Goal: Task Accomplishment & Management: Manage account settings

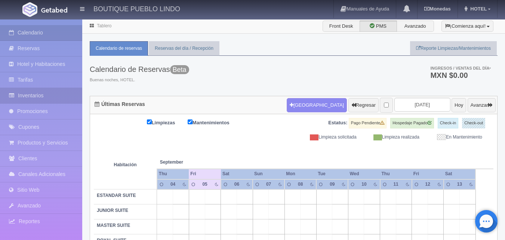
click at [42, 93] on link "Inventarios" at bounding box center [41, 95] width 82 height 15
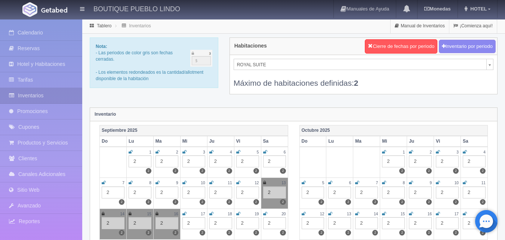
click at [264, 152] on icon at bounding box center [265, 152] width 4 height 4
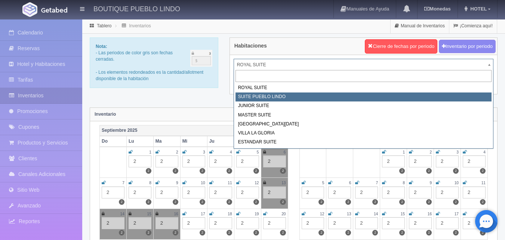
select select "615"
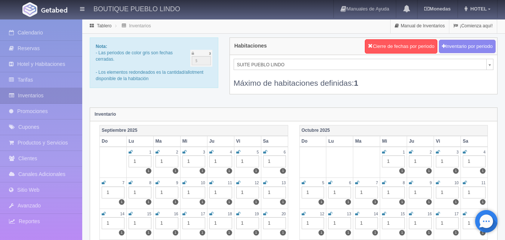
click at [265, 152] on icon at bounding box center [265, 152] width 4 height 4
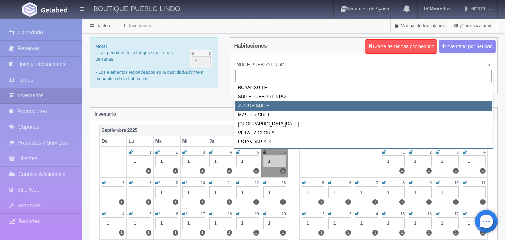
select select "616"
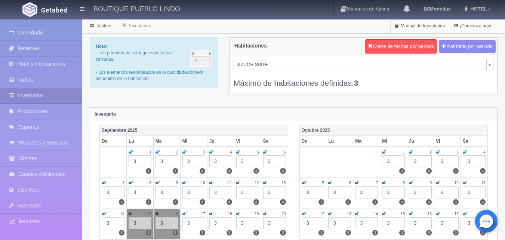
click at [264, 152] on icon at bounding box center [265, 152] width 4 height 4
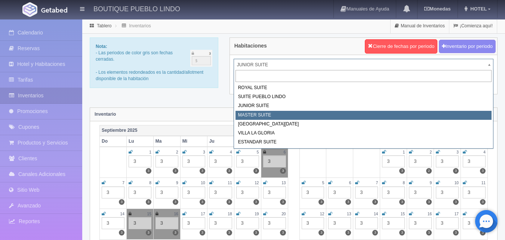
select select "617"
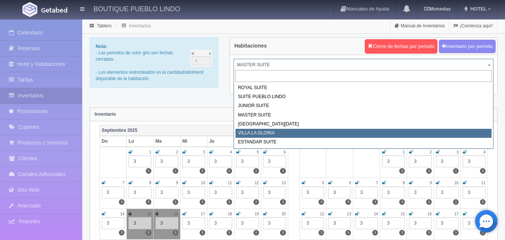
select select "619"
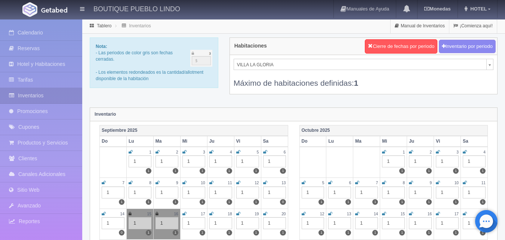
click at [262, 150] on td "6 1 1" at bounding box center [274, 162] width 27 height 31
click at [264, 152] on icon at bounding box center [265, 152] width 4 height 4
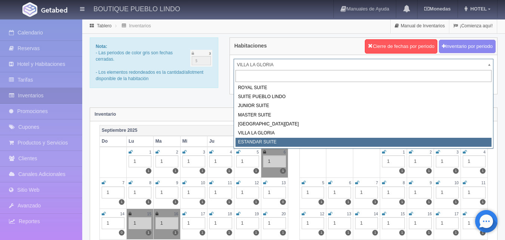
select select "2018"
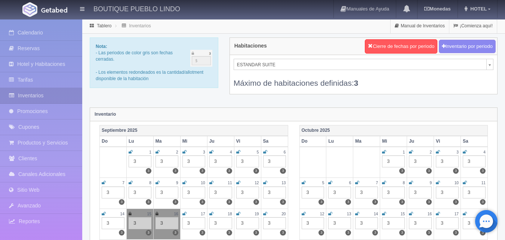
click at [264, 153] on icon at bounding box center [265, 152] width 4 height 4
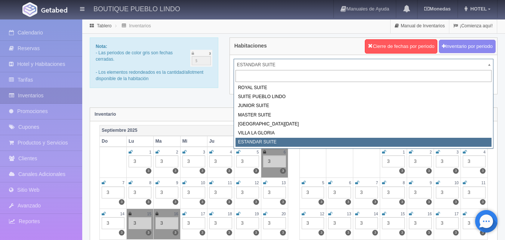
drag, startPoint x: 490, startPoint y: 66, endPoint x: 471, endPoint y: 85, distance: 27.0
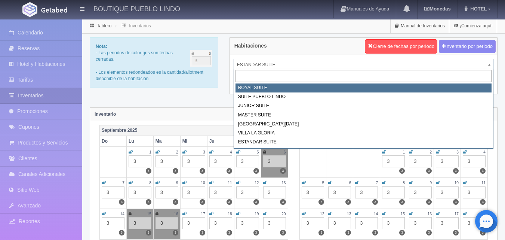
select select "614"
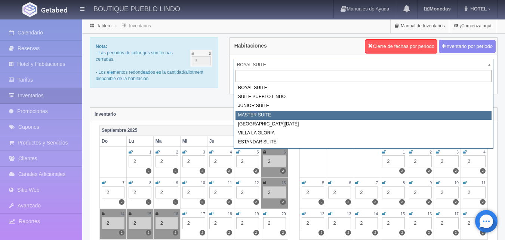
select select "617"
